Goal: Check status

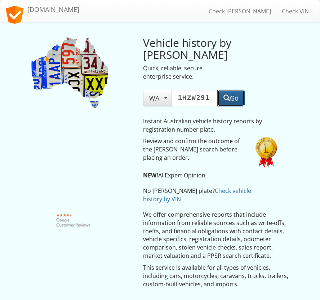
click at [228, 98] on span "button" at bounding box center [226, 97] width 6 height 6
drag, startPoint x: 209, startPoint y: 97, endPoint x: 141, endPoint y: 85, distance: 68.9
click at [141, 85] on div "Vehicle history by rego Quick, reliable, secure enterprise service. WA NSW VIC …" at bounding box center [205, 68] width 135 height 77
click at [194, 99] on input "1GG0615" at bounding box center [195, 98] width 46 height 17
type input "1GG0615"
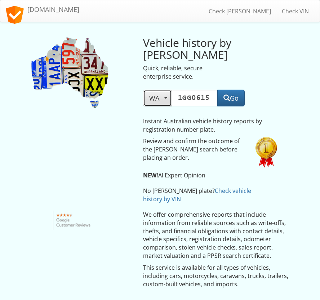
click at [154, 91] on button "WA" at bounding box center [157, 98] width 29 height 17
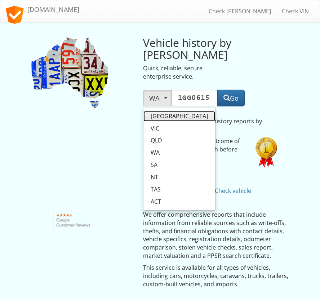
click at [159, 119] on span "NSW" at bounding box center [179, 116] width 57 height 8
select select "NSW"
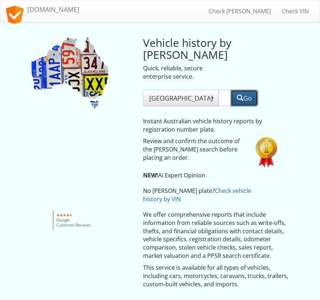
click at [237, 102] on button "Go" at bounding box center [244, 98] width 27 height 17
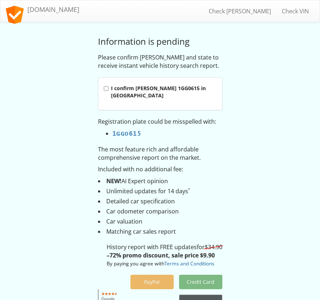
click at [140, 90] on strong "I confirm [PERSON_NAME] 1GG0615 in [GEOGRAPHIC_DATA]" at bounding box center [158, 92] width 95 height 14
click at [108, 90] on input "I confirm [PERSON_NAME] 1GG0615 in [GEOGRAPHIC_DATA]" at bounding box center [106, 88] width 5 height 5
checkbox input "true"
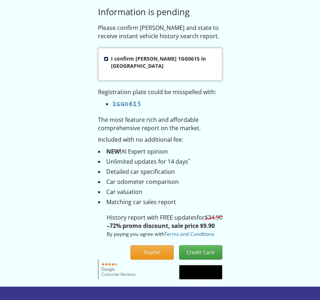
scroll to position [44, 0]
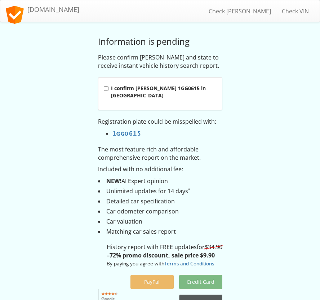
click at [144, 102] on label "I confirm rego 1GG0615 in Western Australia" at bounding box center [160, 93] width 124 height 33
click at [108, 91] on input "I confirm [PERSON_NAME] 1GG0615 in [GEOGRAPHIC_DATA]" at bounding box center [106, 88] width 5 height 5
checkbox input "true"
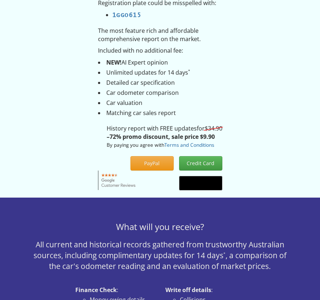
scroll to position [130, 0]
